Goal: Task Accomplishment & Management: Manage account settings

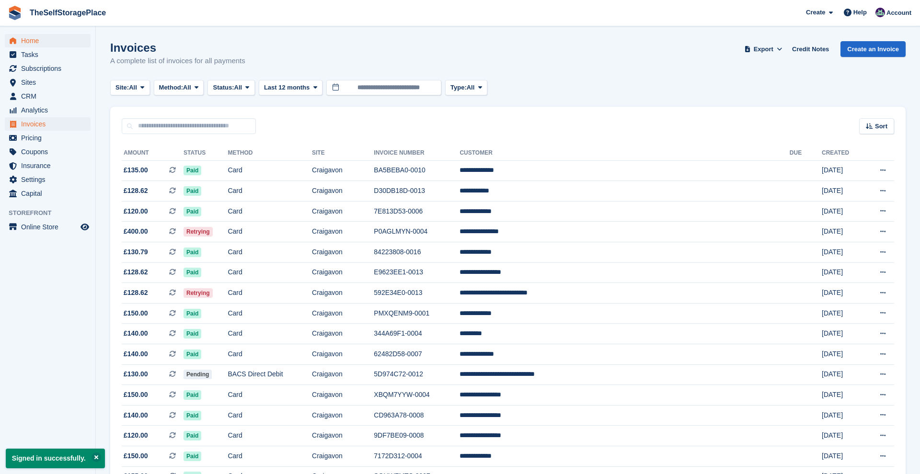
click at [33, 44] on span "Home" at bounding box center [49, 40] width 57 height 13
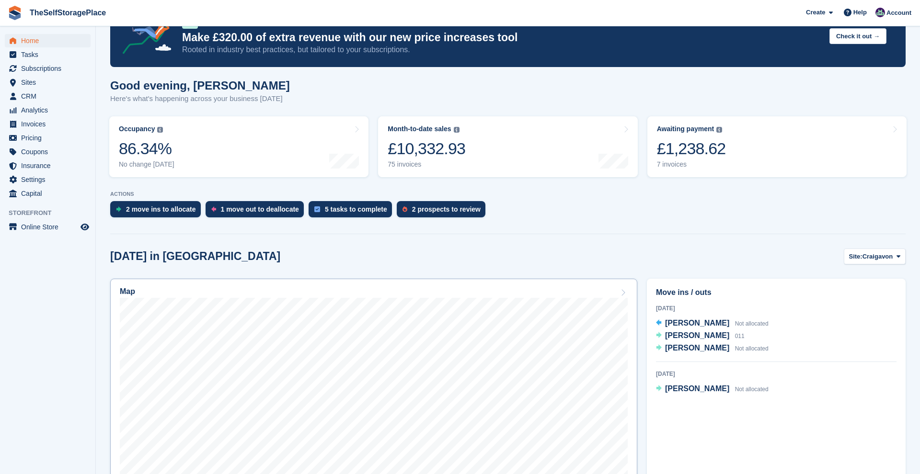
scroll to position [36, 0]
click at [679, 349] on span "Ashley burrows" at bounding box center [697, 347] width 64 height 8
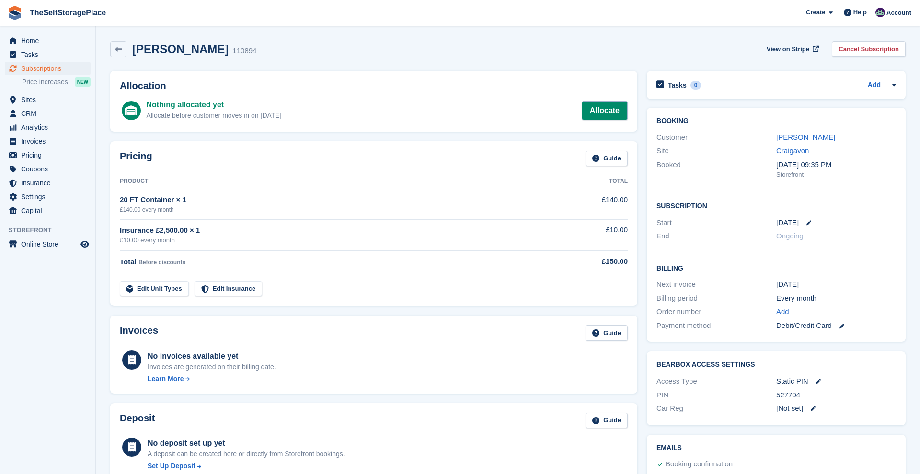
click at [602, 114] on link "Allocate" at bounding box center [605, 110] width 46 height 19
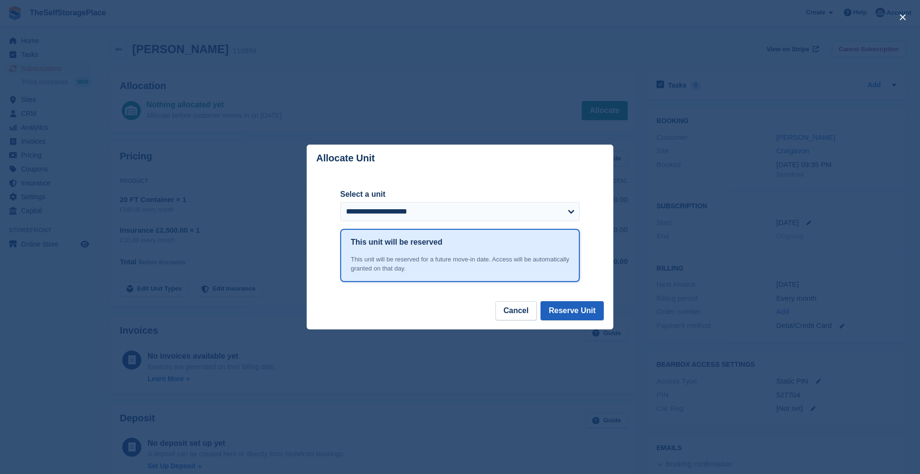
click at [571, 310] on button "Reserve Unit" at bounding box center [571, 310] width 63 height 19
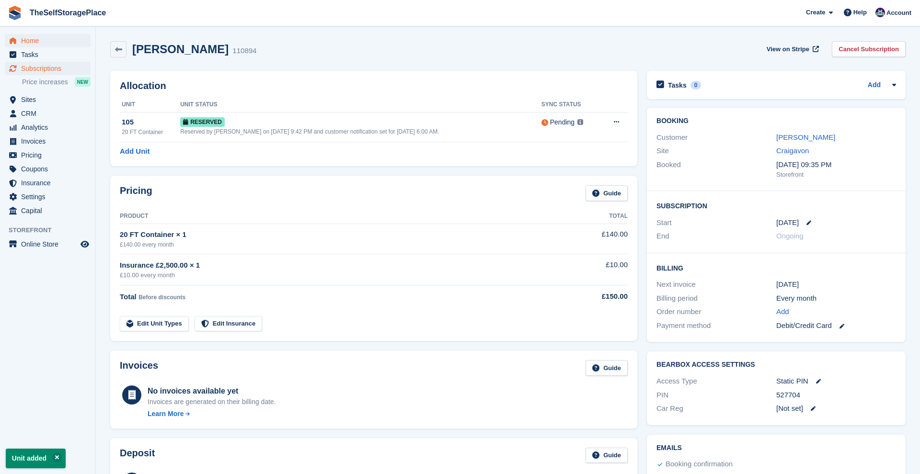
click at [46, 41] on span "Home" at bounding box center [49, 40] width 57 height 13
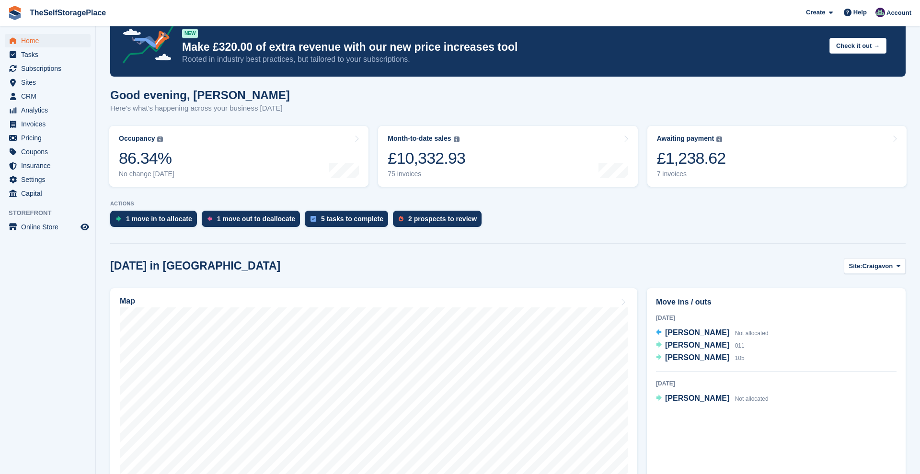
scroll to position [27, 0]
click at [358, 218] on div "5 tasks to complete" at bounding box center [352, 219] width 62 height 8
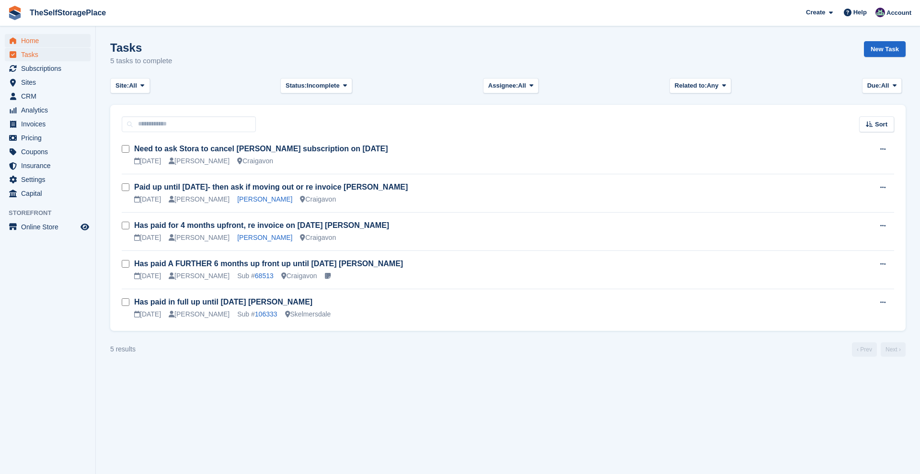
click at [29, 39] on span "Home" at bounding box center [49, 40] width 57 height 13
